Goal: Communication & Community: Connect with others

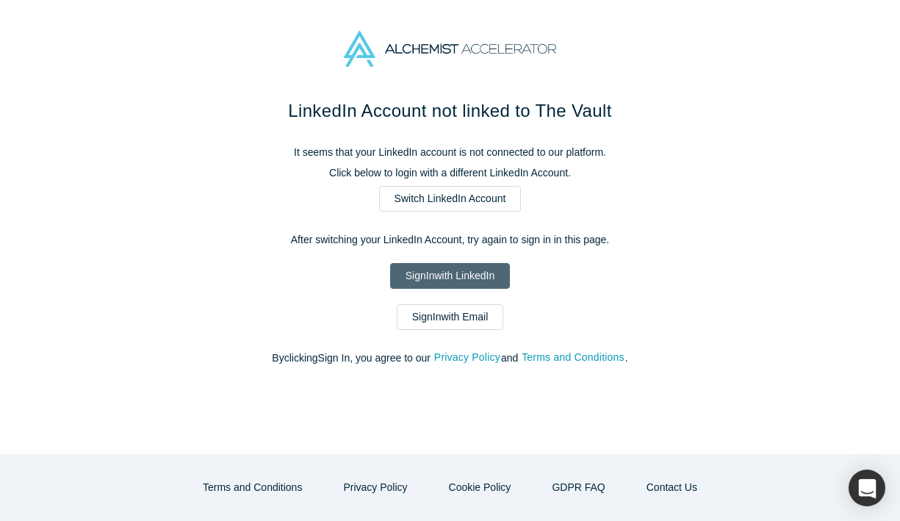
click at [480, 277] on link "Sign In with LinkedIn" at bounding box center [450, 276] width 120 height 26
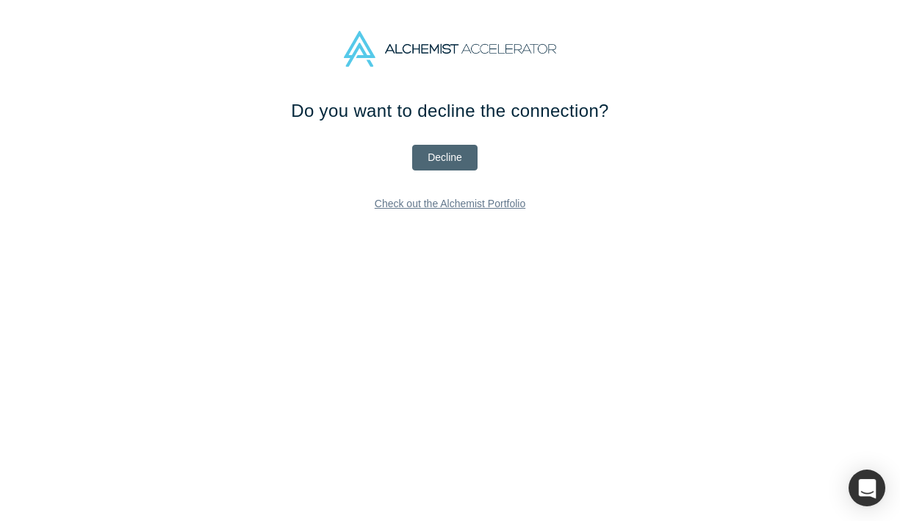
click at [451, 162] on button "Decline" at bounding box center [444, 158] width 65 height 26
